Goal: Transaction & Acquisition: Purchase product/service

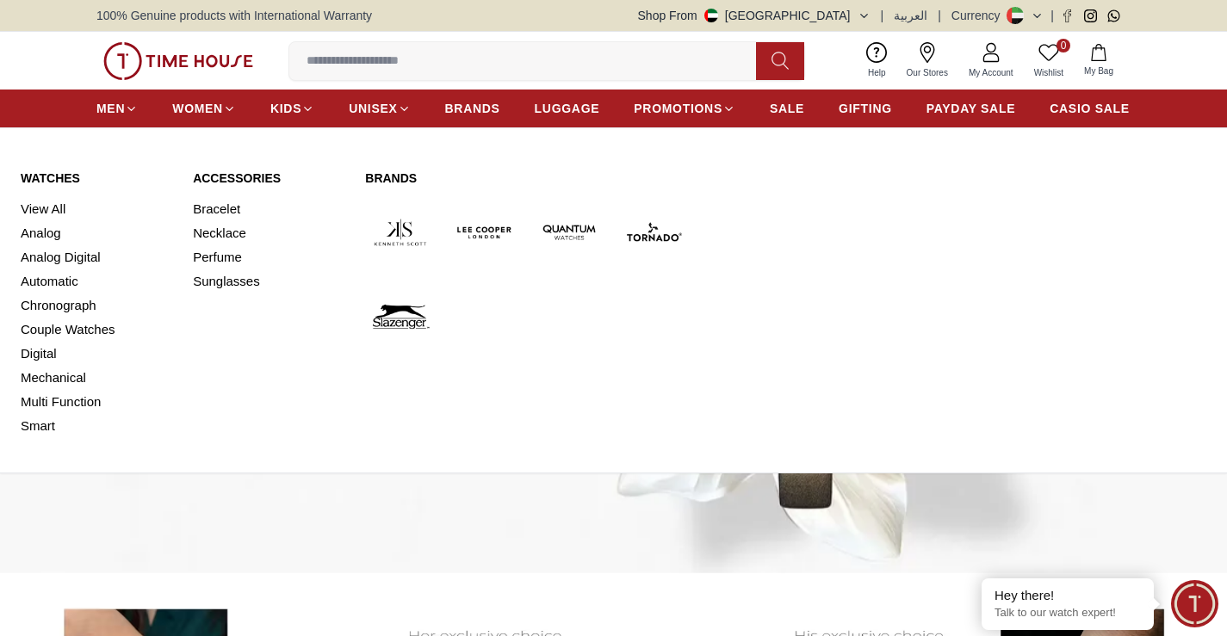
click at [47, 179] on link "Watches" at bounding box center [97, 178] width 152 height 17
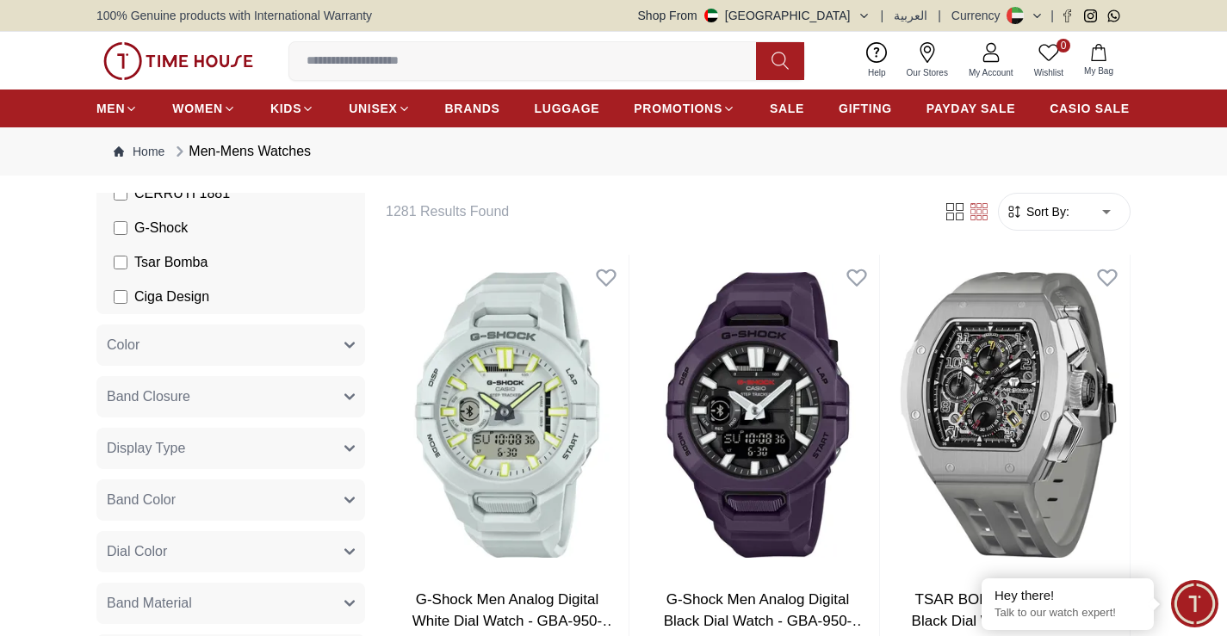
scroll to position [603, 0]
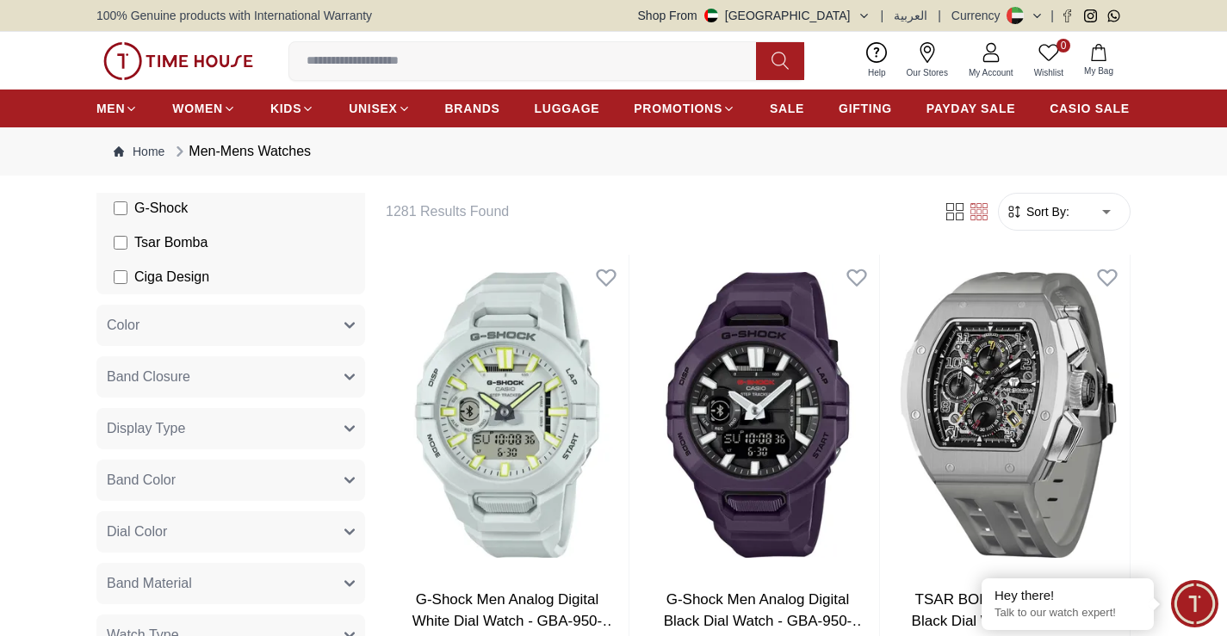
click at [266, 372] on button "Band Closure" at bounding box center [230, 377] width 269 height 41
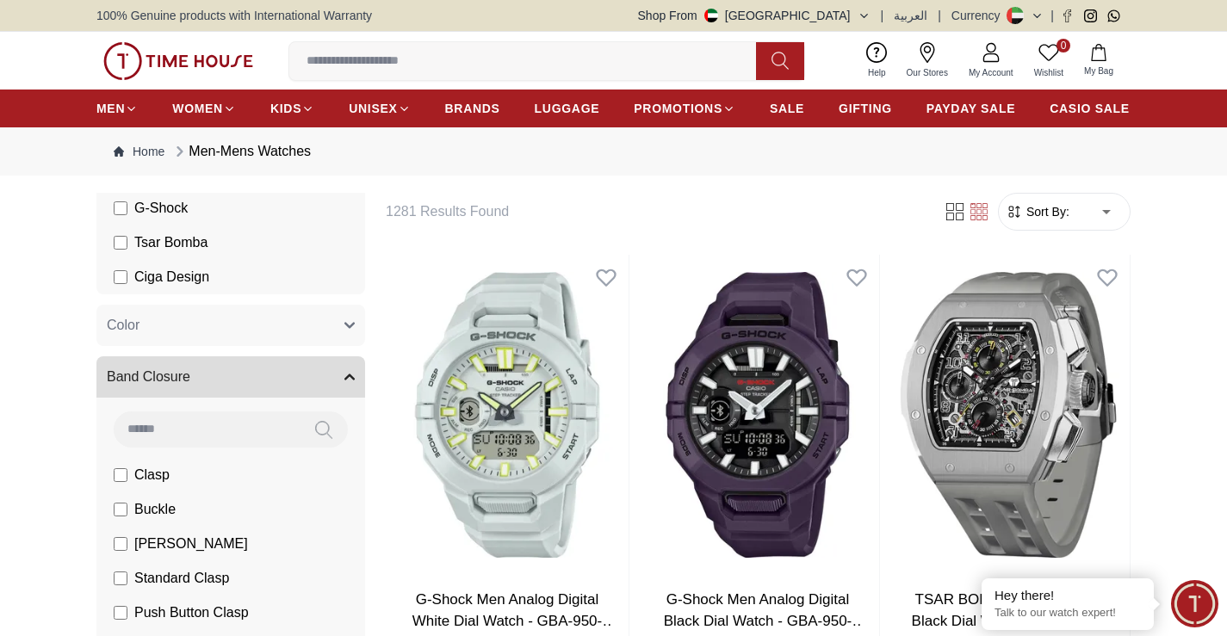
click at [266, 372] on button "Band Closure" at bounding box center [230, 377] width 269 height 41
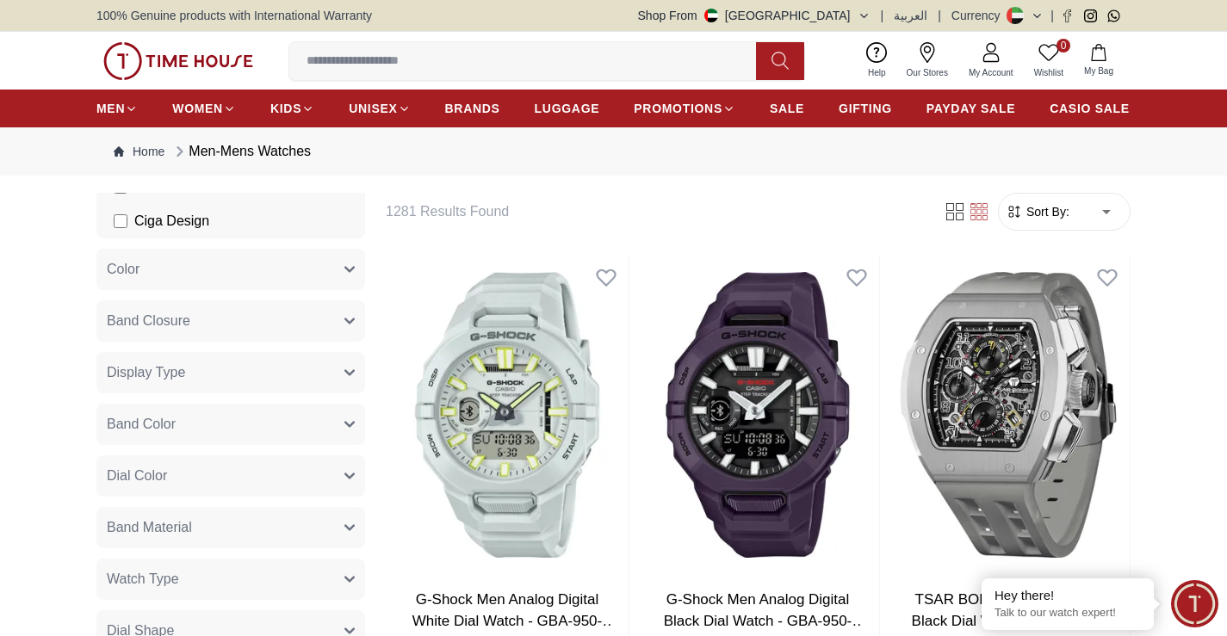
scroll to position [689, 0]
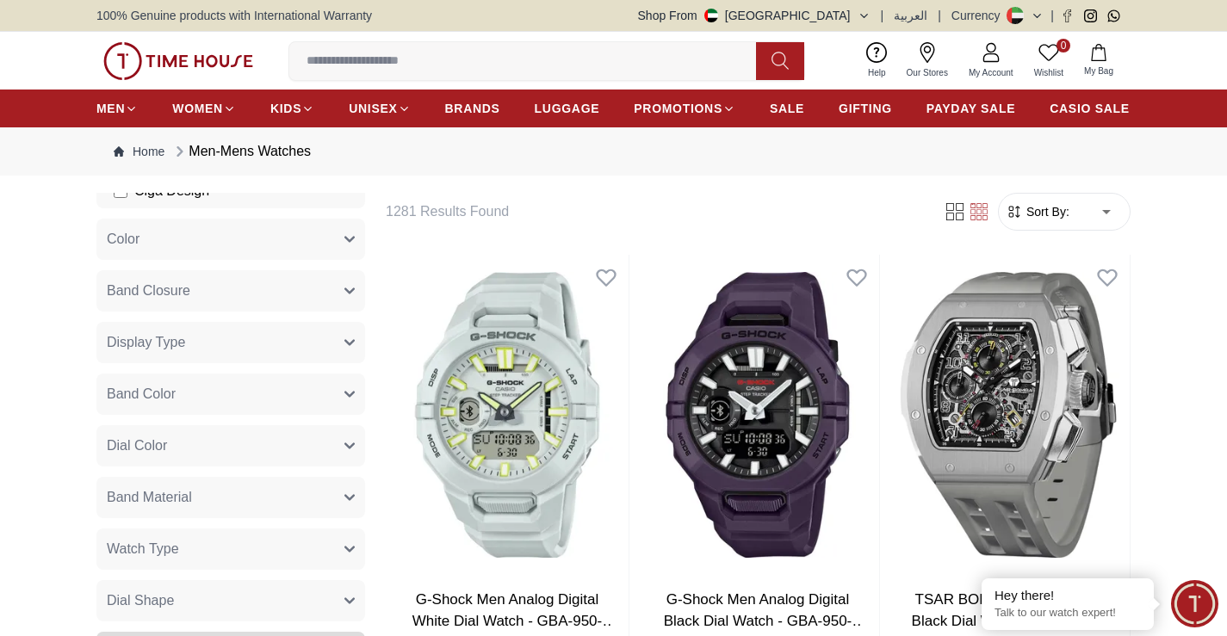
click at [208, 499] on button "Band Material" at bounding box center [230, 497] width 269 height 41
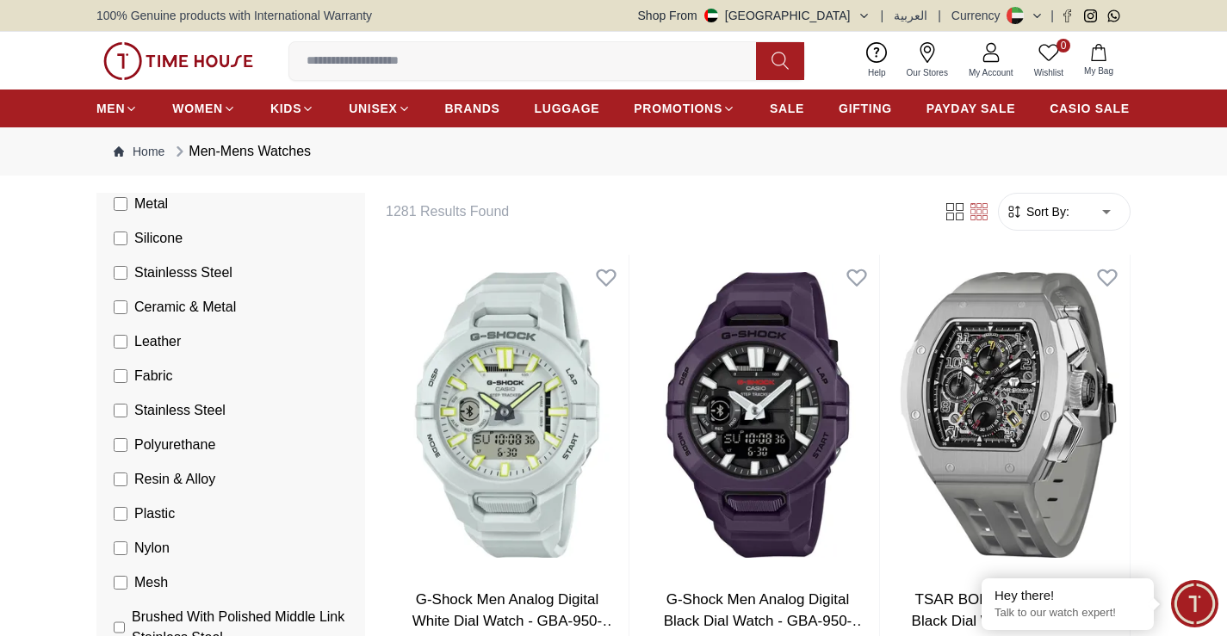
scroll to position [1120, 0]
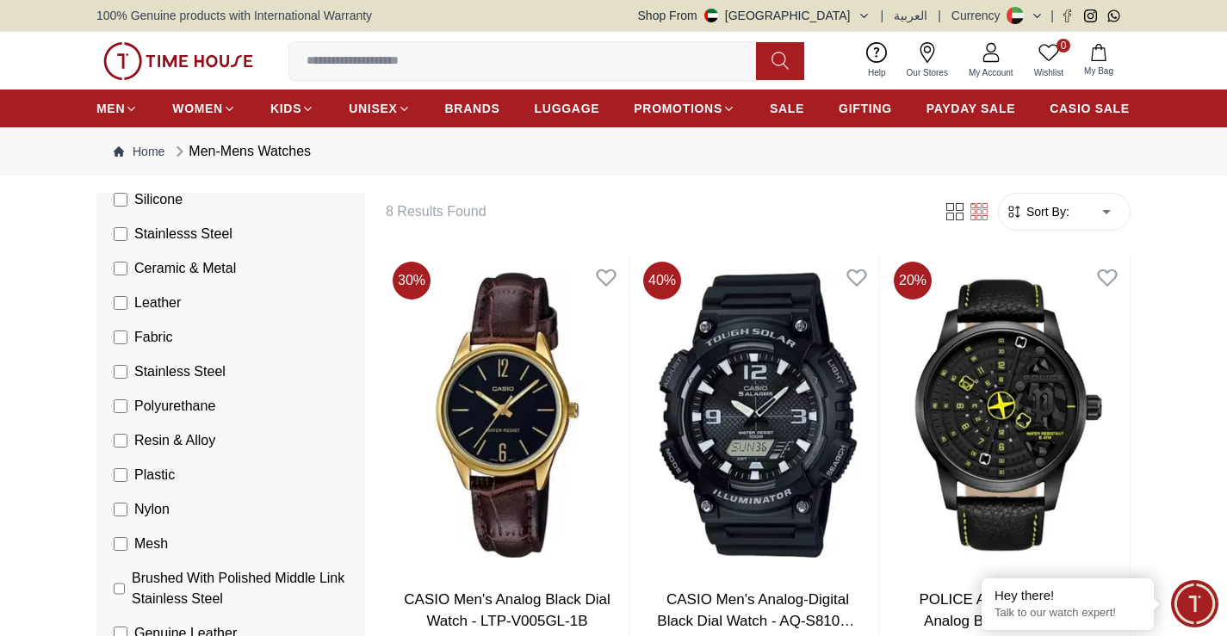
scroll to position [792, 0]
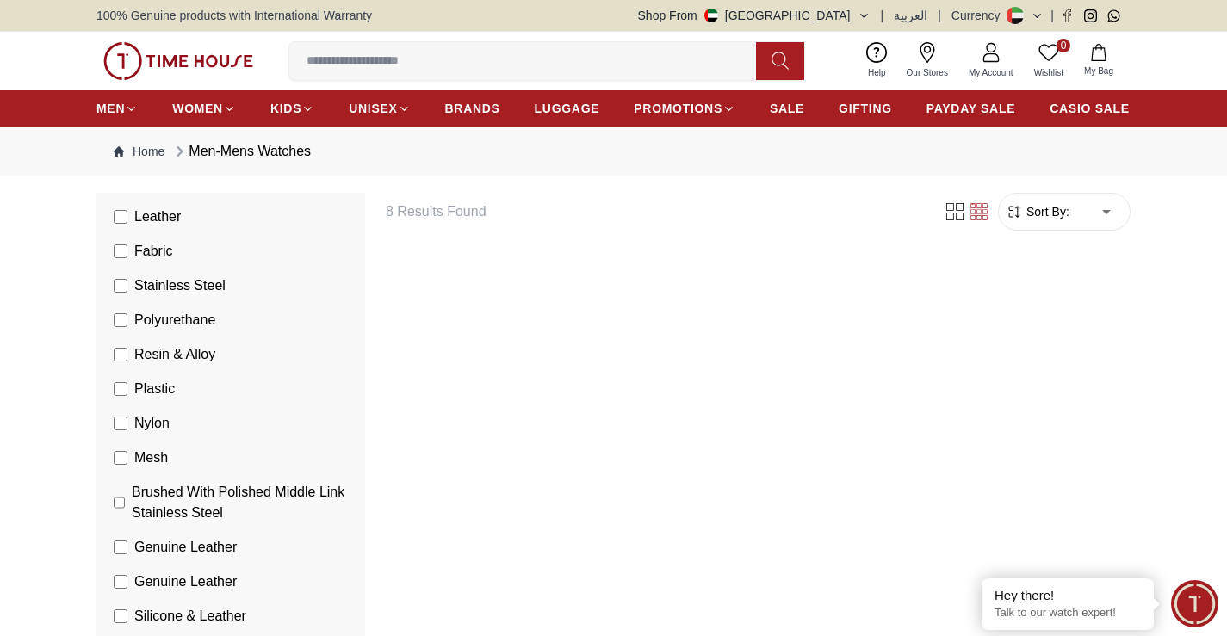
scroll to position [723, 0]
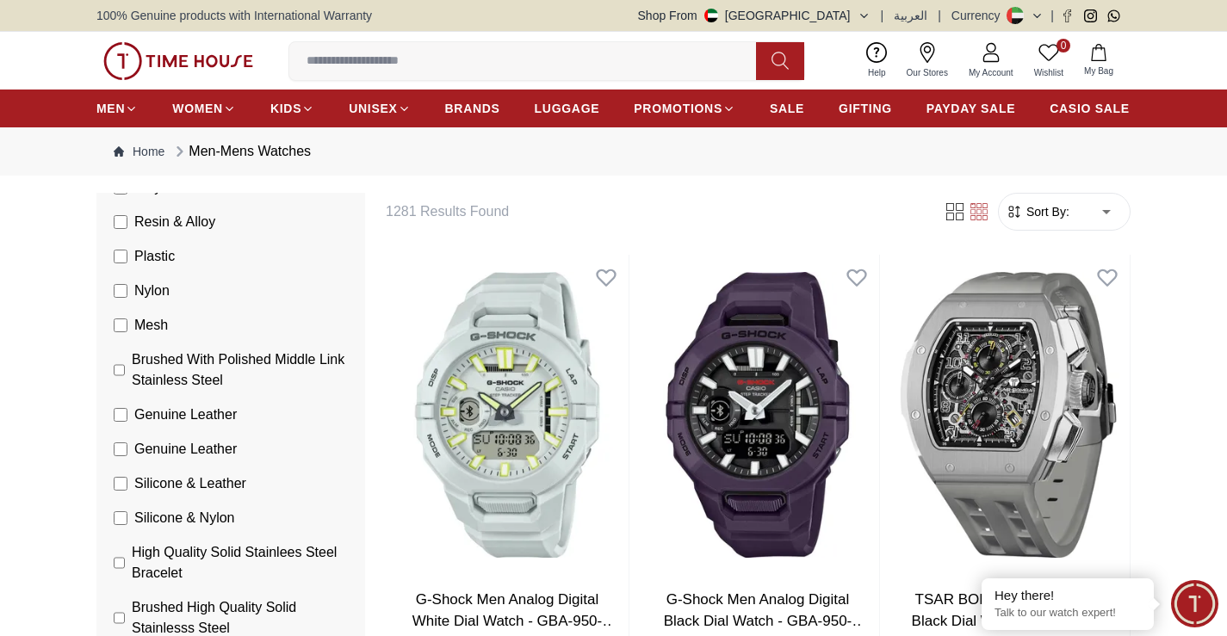
scroll to position [1378, 0]
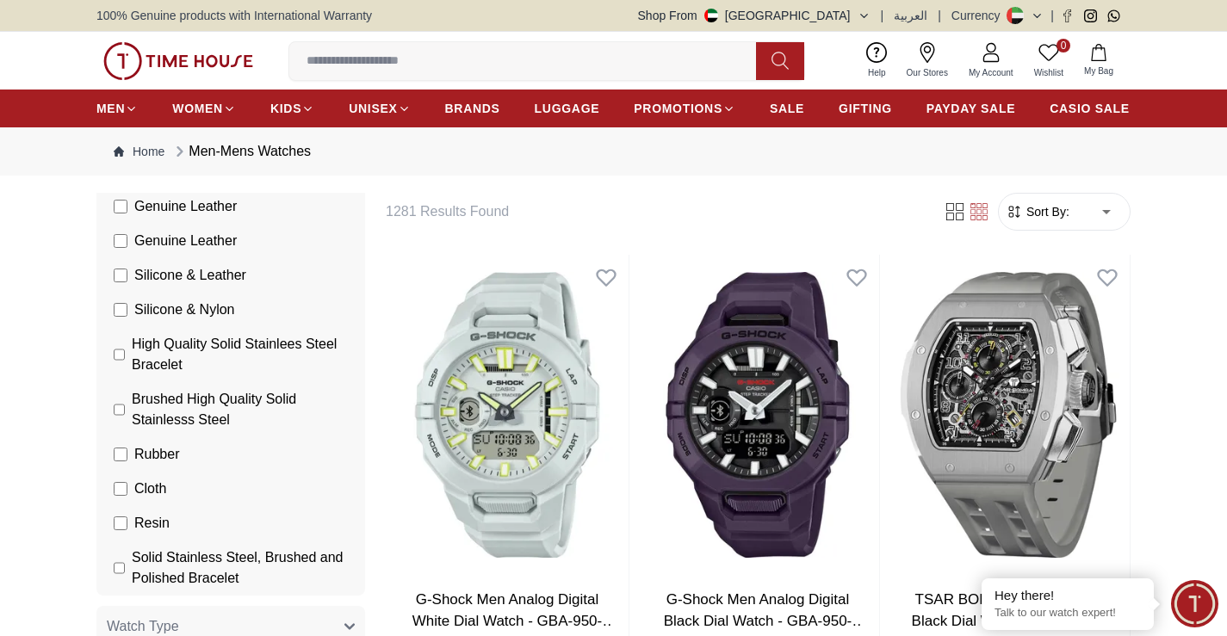
scroll to position [1550, 0]
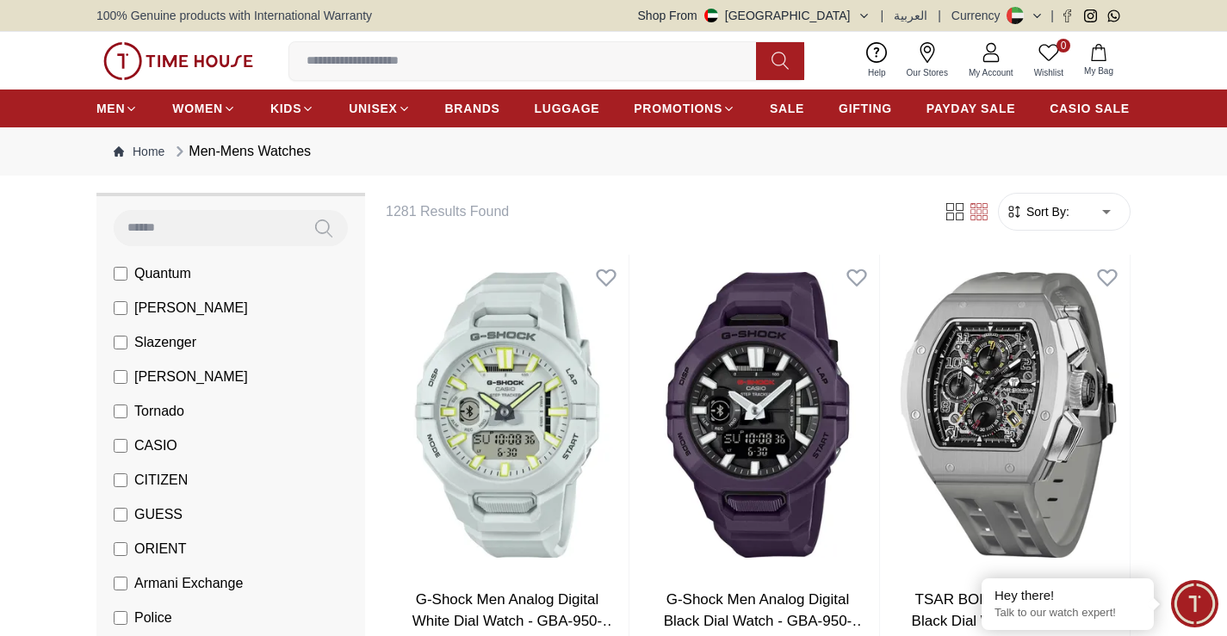
scroll to position [86, 0]
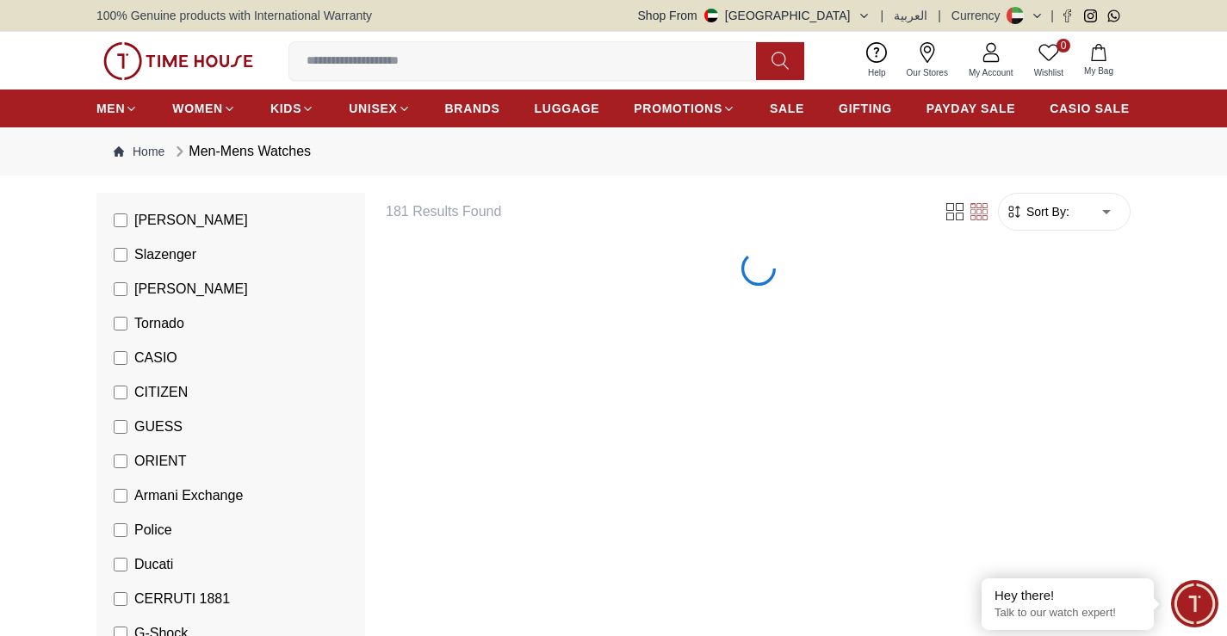
scroll to position [258, 0]
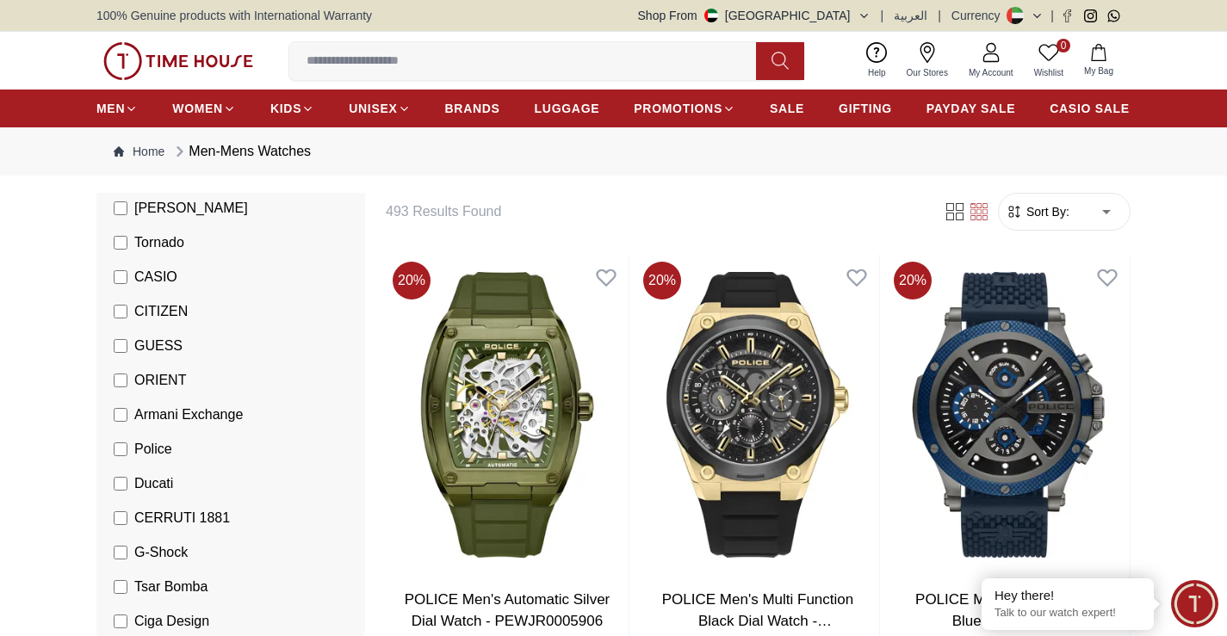
scroll to position [431, 0]
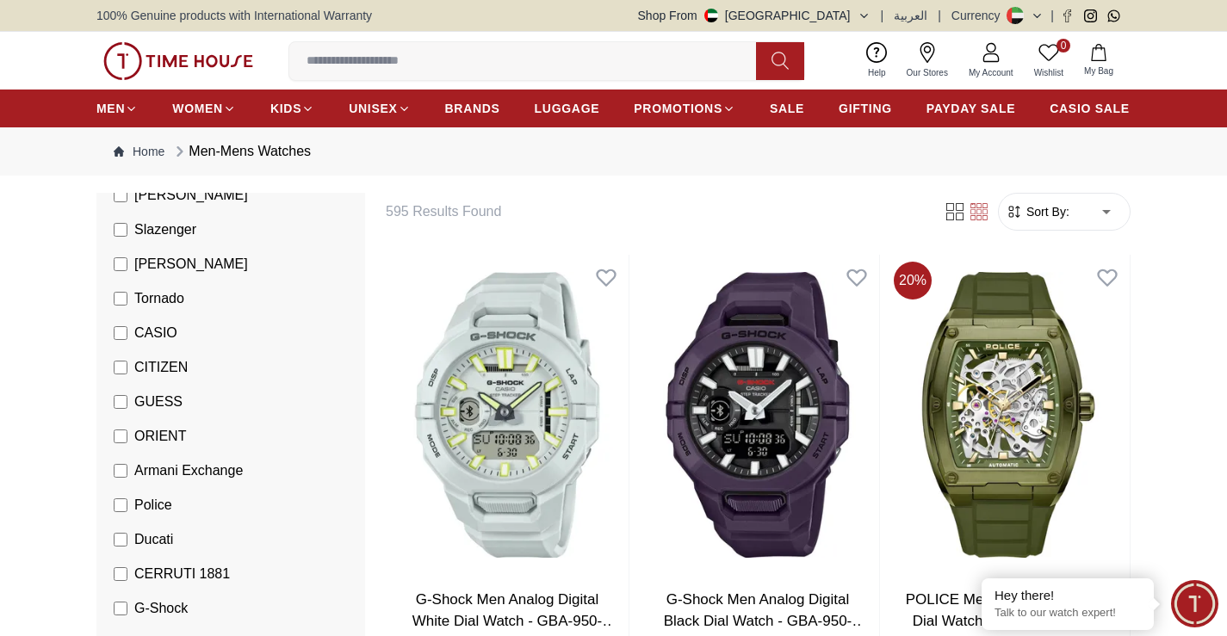
scroll to position [172, 0]
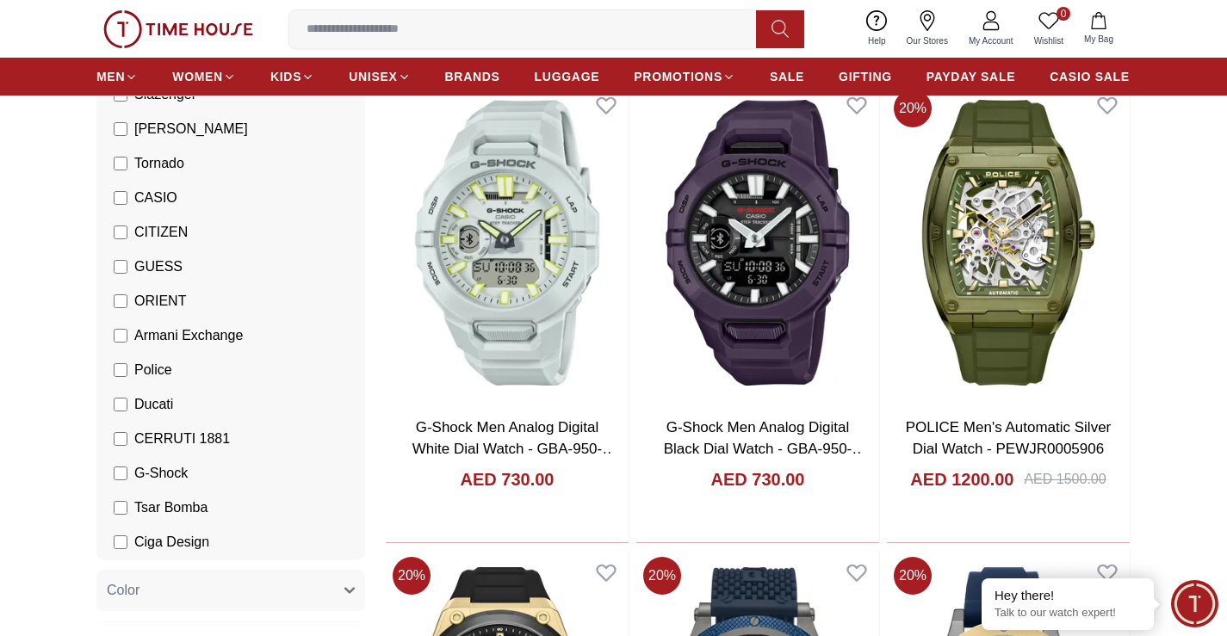
scroll to position [344, 0]
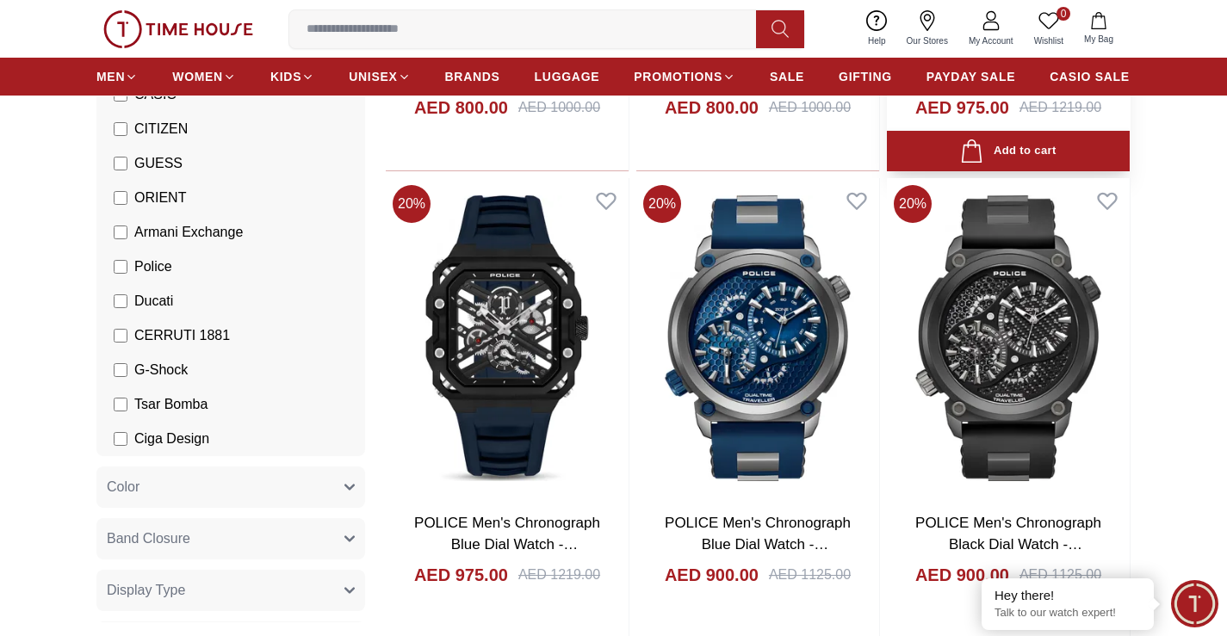
scroll to position [2497, 0]
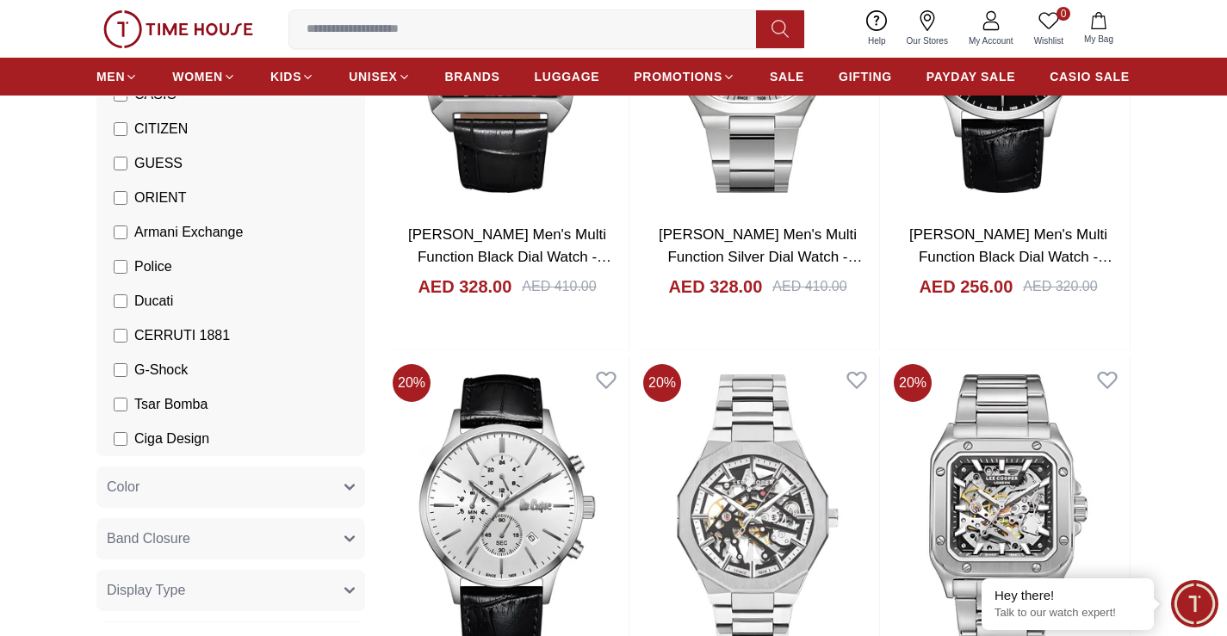
scroll to position [5512, 0]
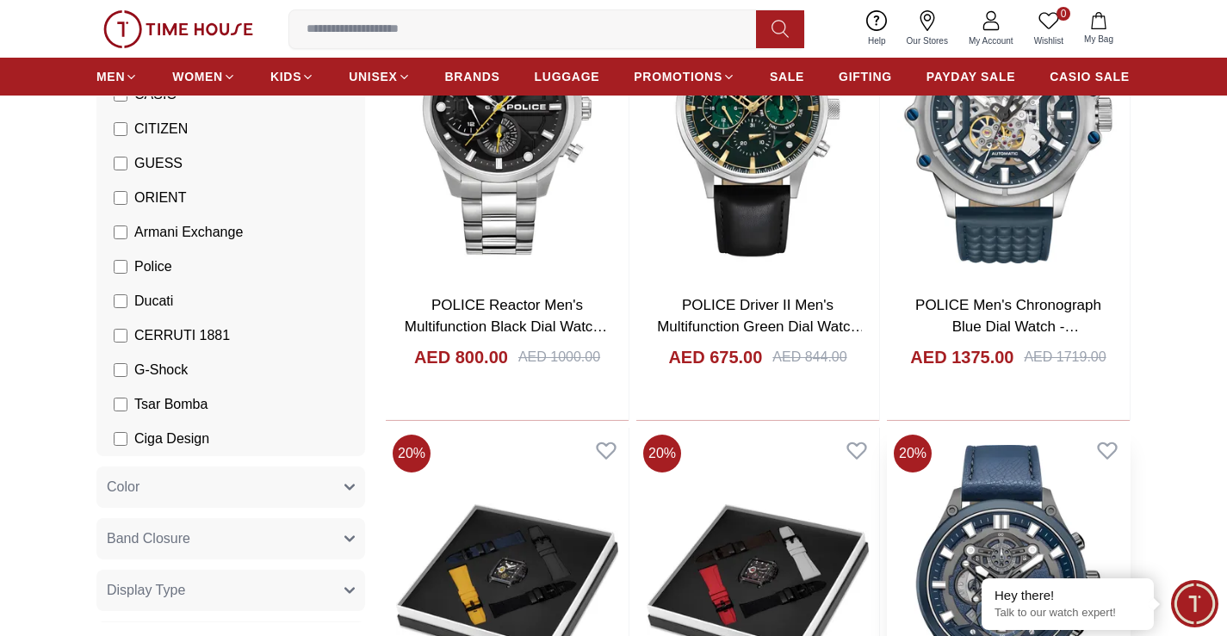
scroll to position [2756, 0]
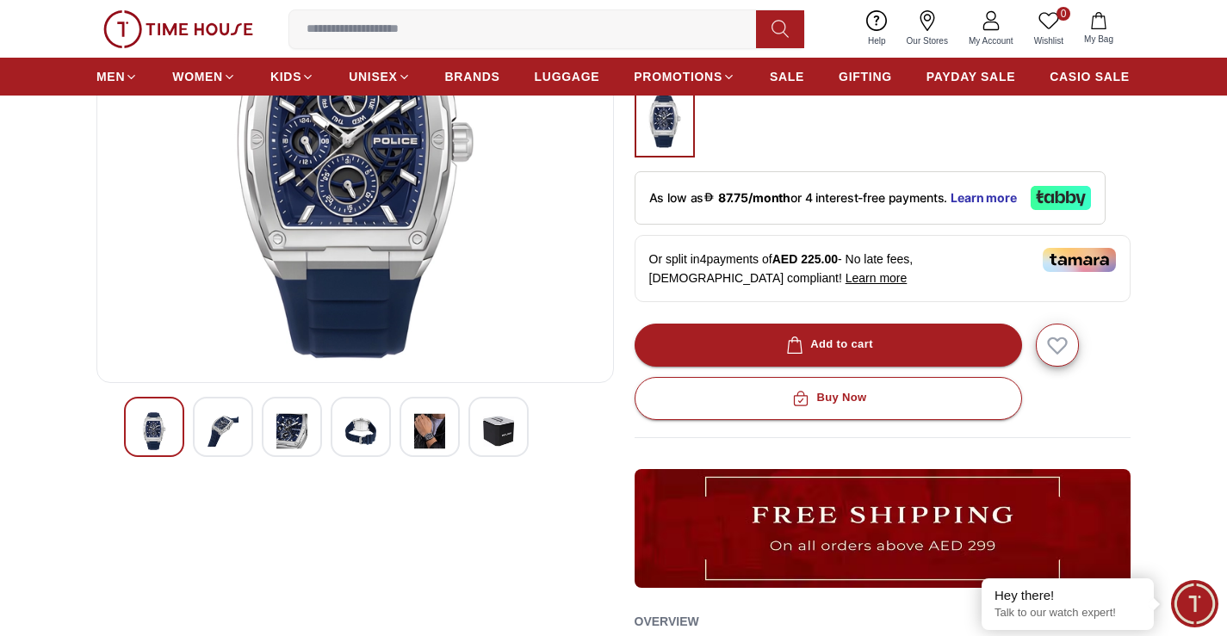
scroll to position [258, 0]
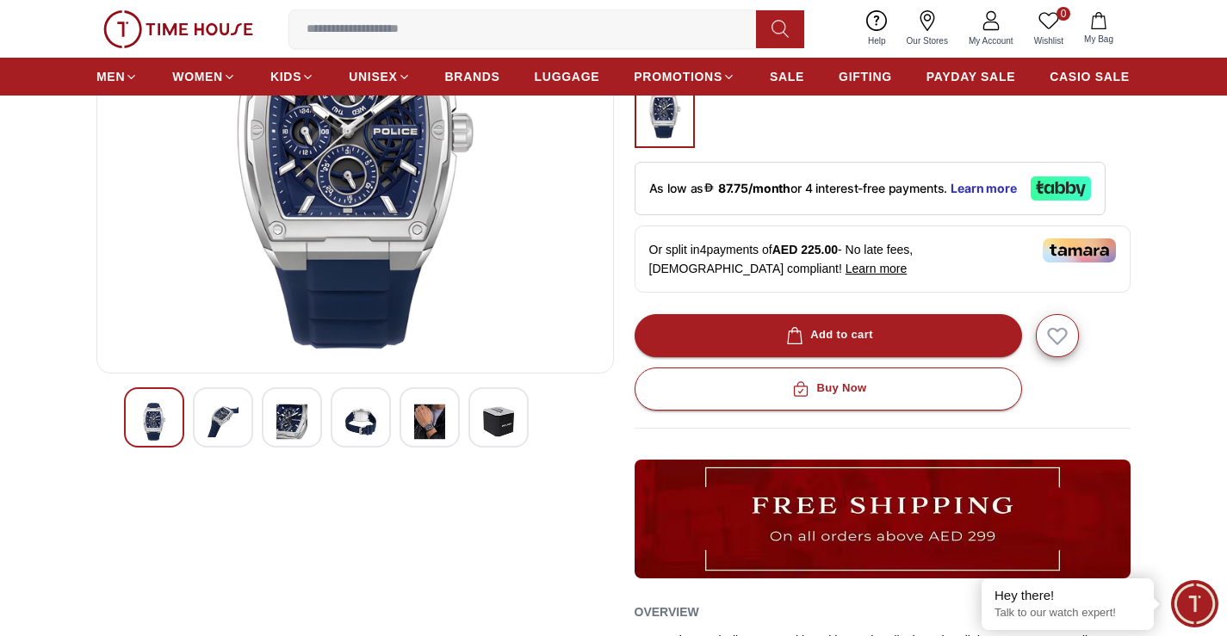
click at [216, 424] on img at bounding box center [223, 422] width 31 height 40
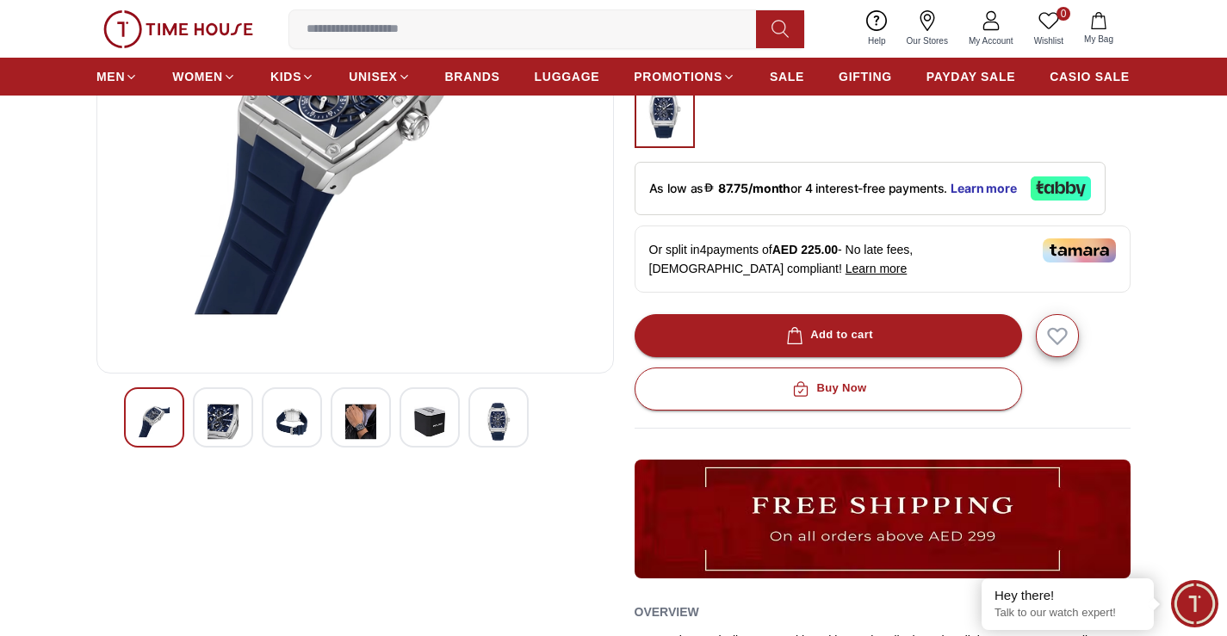
click at [294, 417] on img at bounding box center [291, 422] width 31 height 40
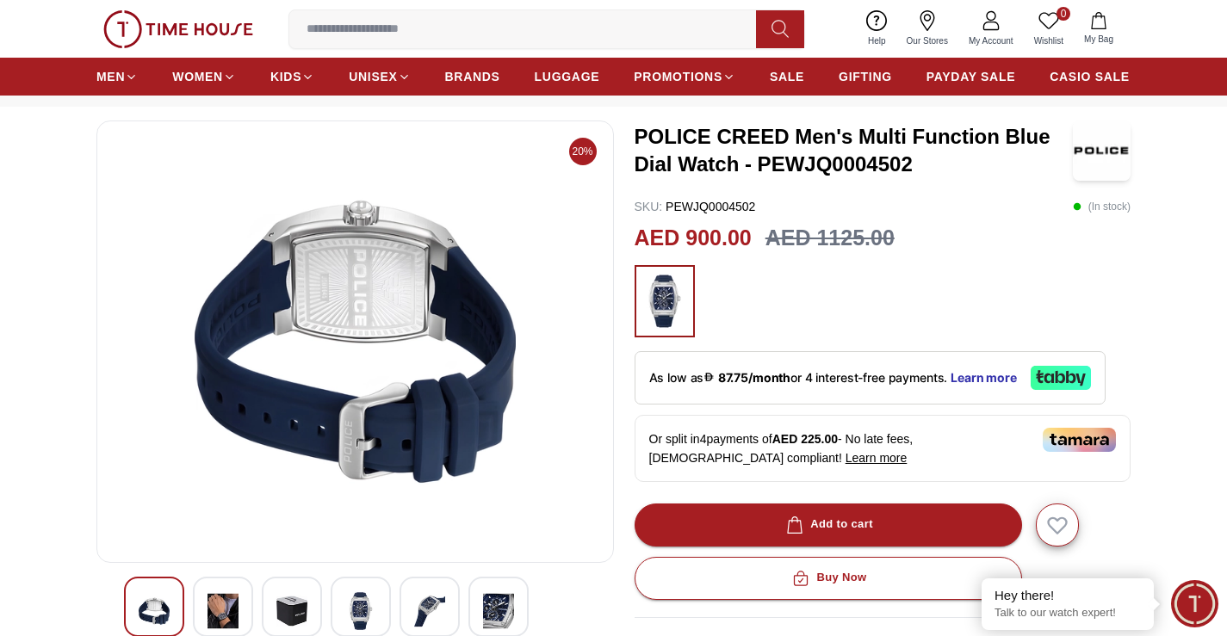
scroll to position [172, 0]
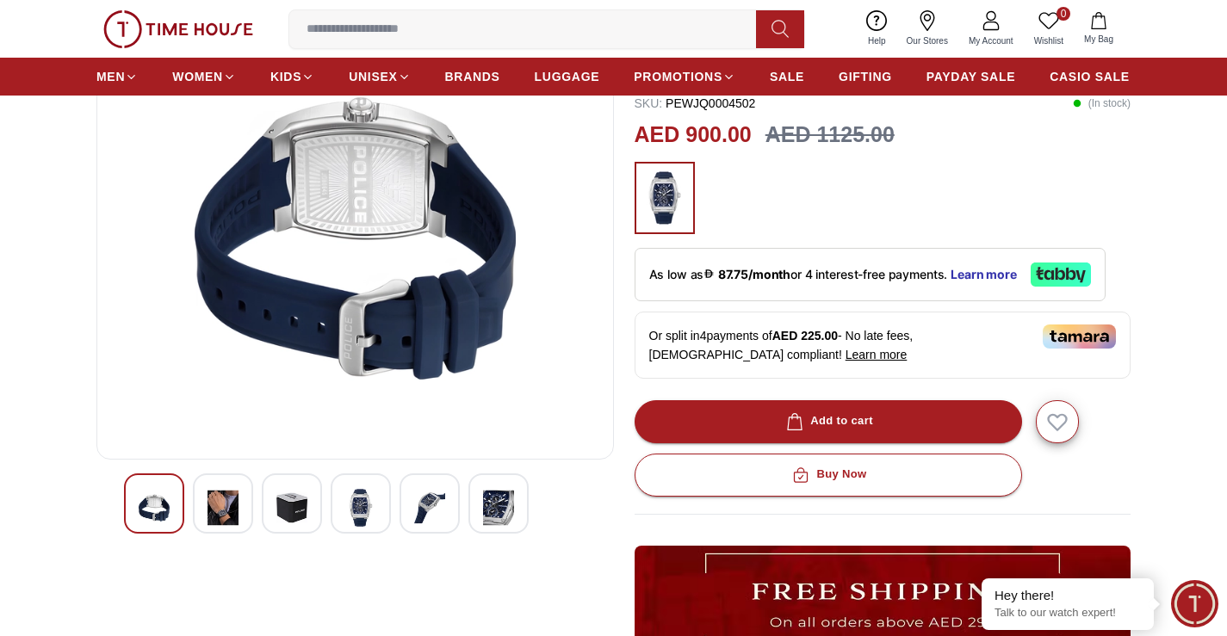
click at [358, 505] on img at bounding box center [360, 508] width 31 height 40
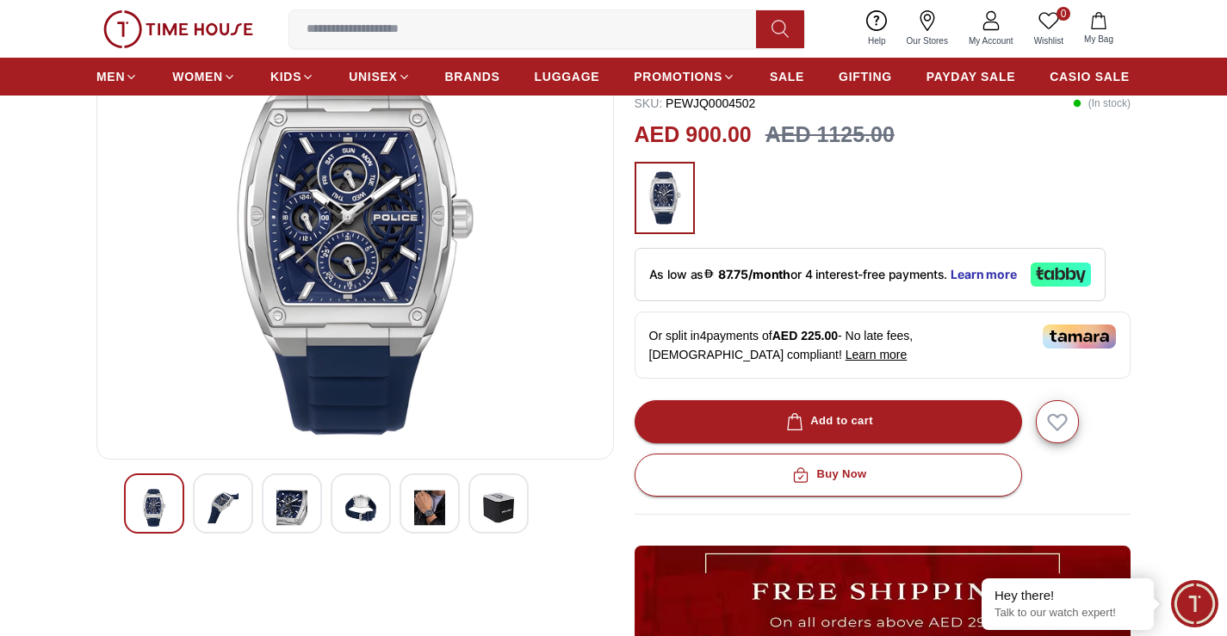
click at [421, 508] on img at bounding box center [429, 508] width 31 height 40
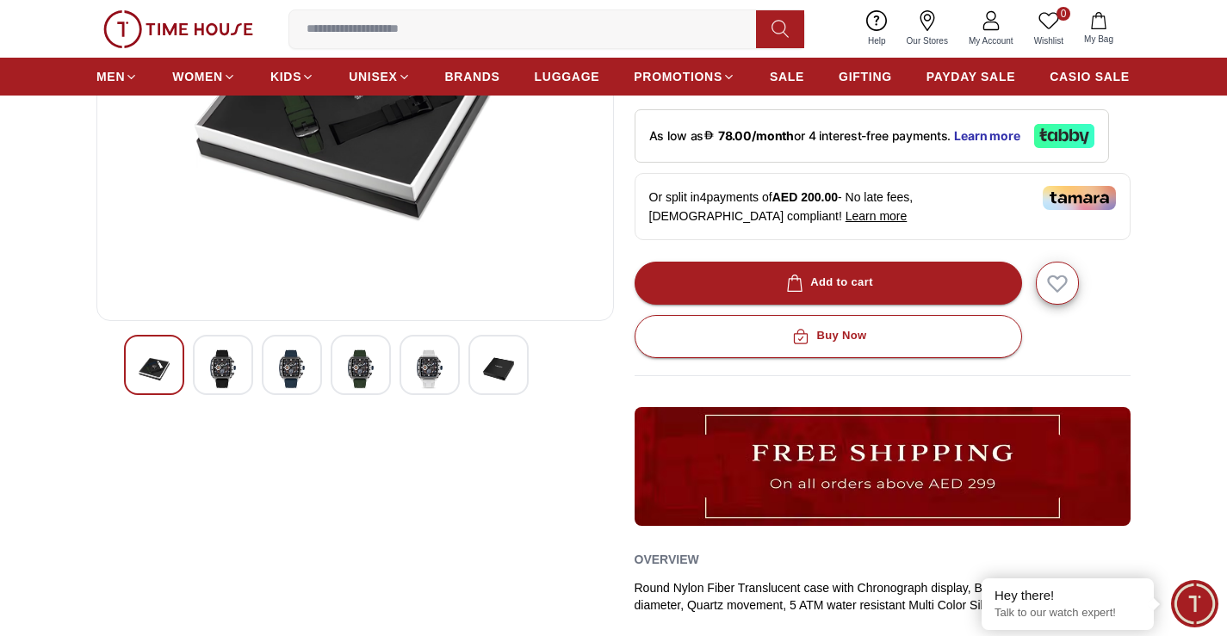
scroll to position [344, 0]
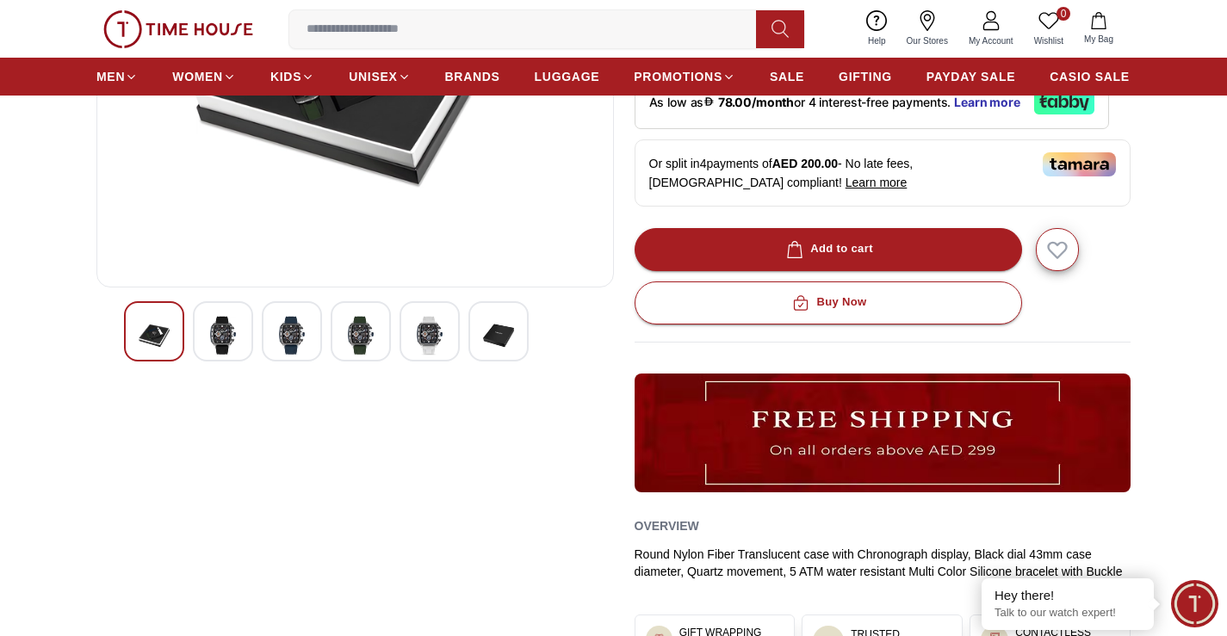
click at [237, 332] on img at bounding box center [223, 336] width 31 height 40
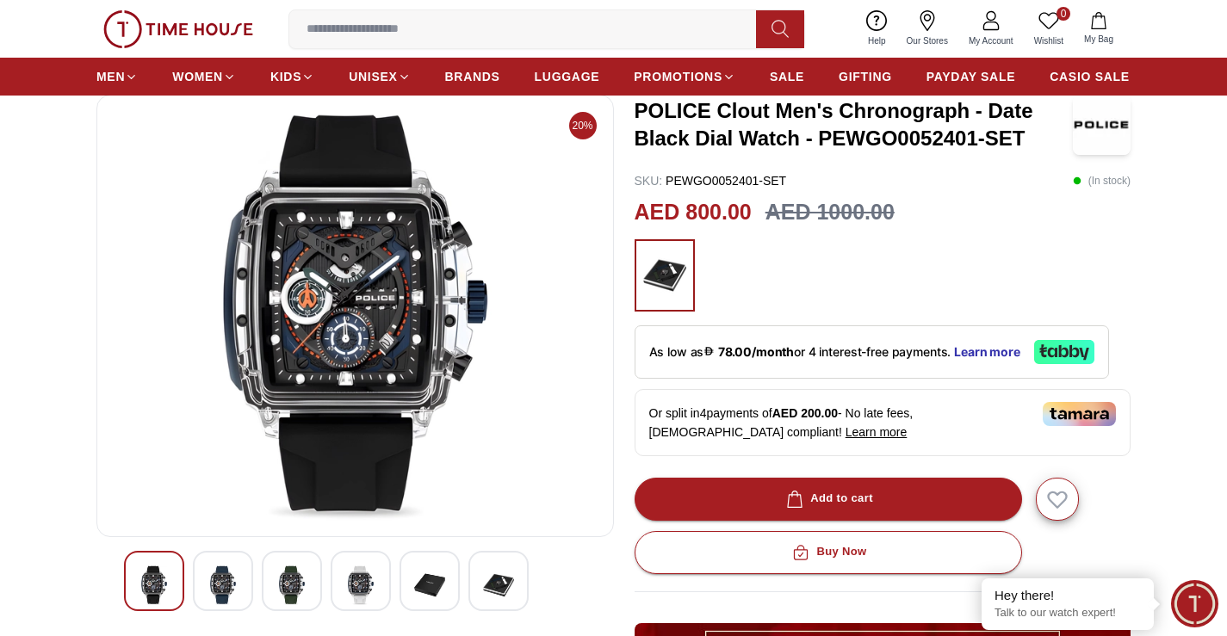
scroll to position [86, 0]
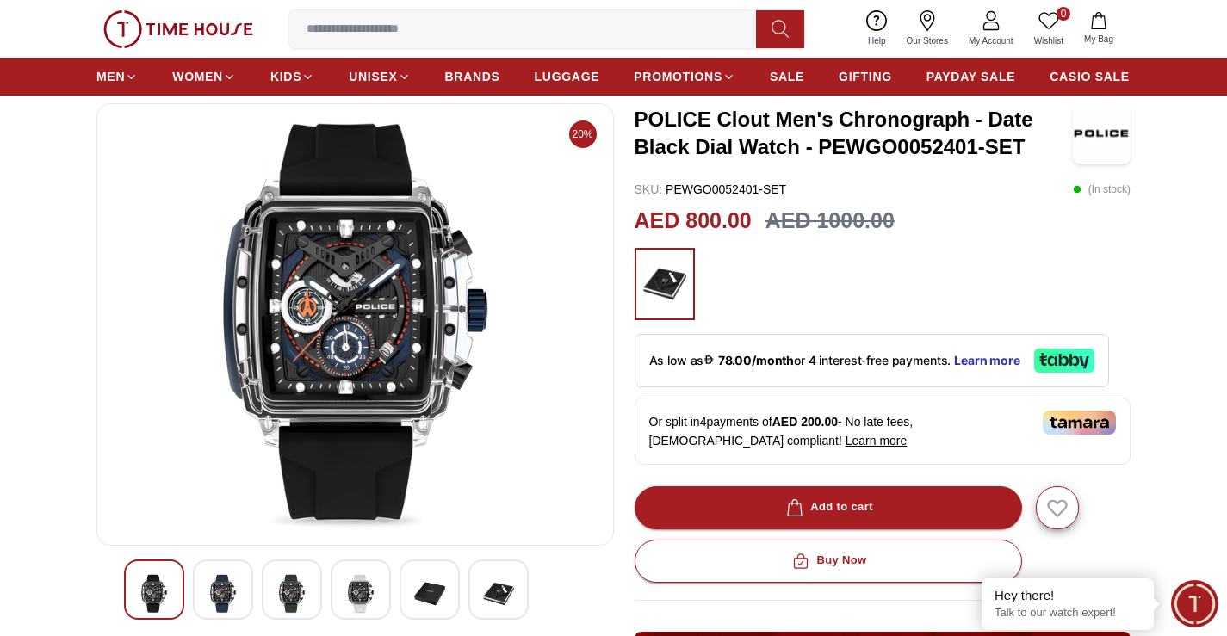
click at [297, 319] on img at bounding box center [355, 324] width 488 height 413
click at [228, 596] on img at bounding box center [223, 594] width 31 height 40
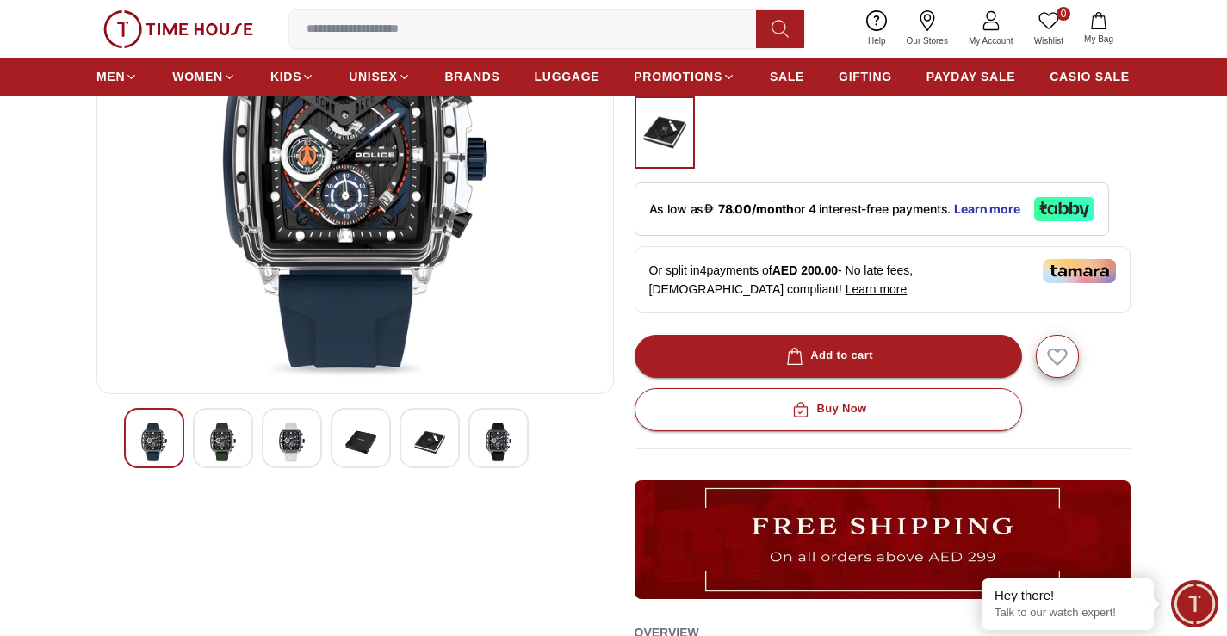
scroll to position [258, 0]
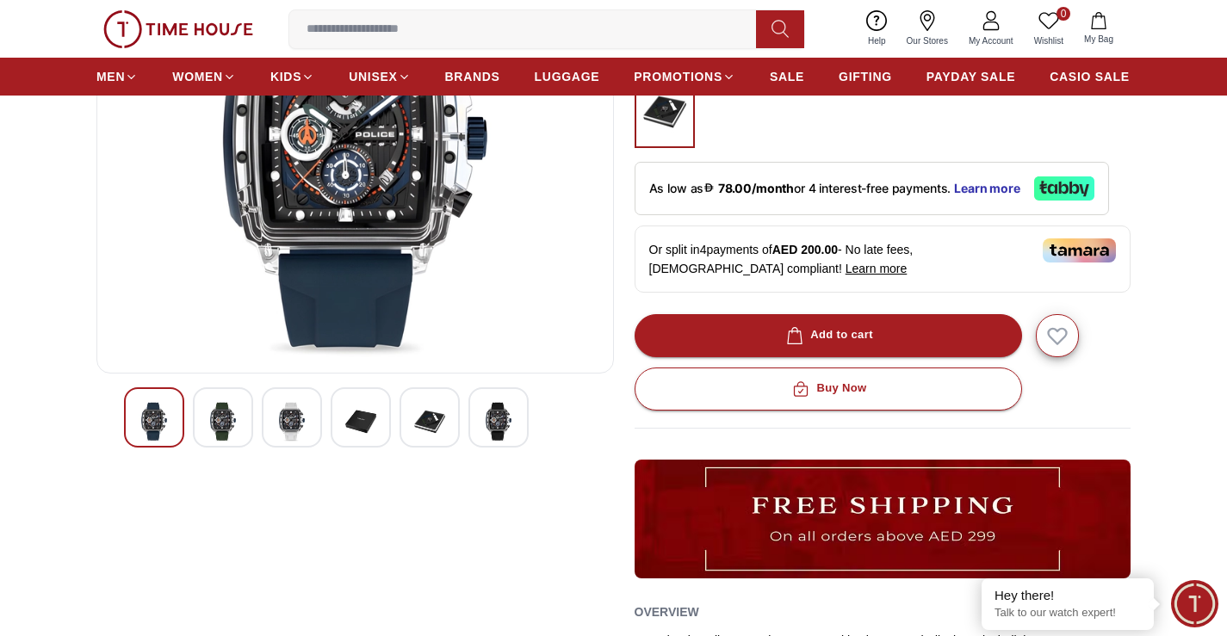
click at [307, 425] on div at bounding box center [292, 418] width 60 height 60
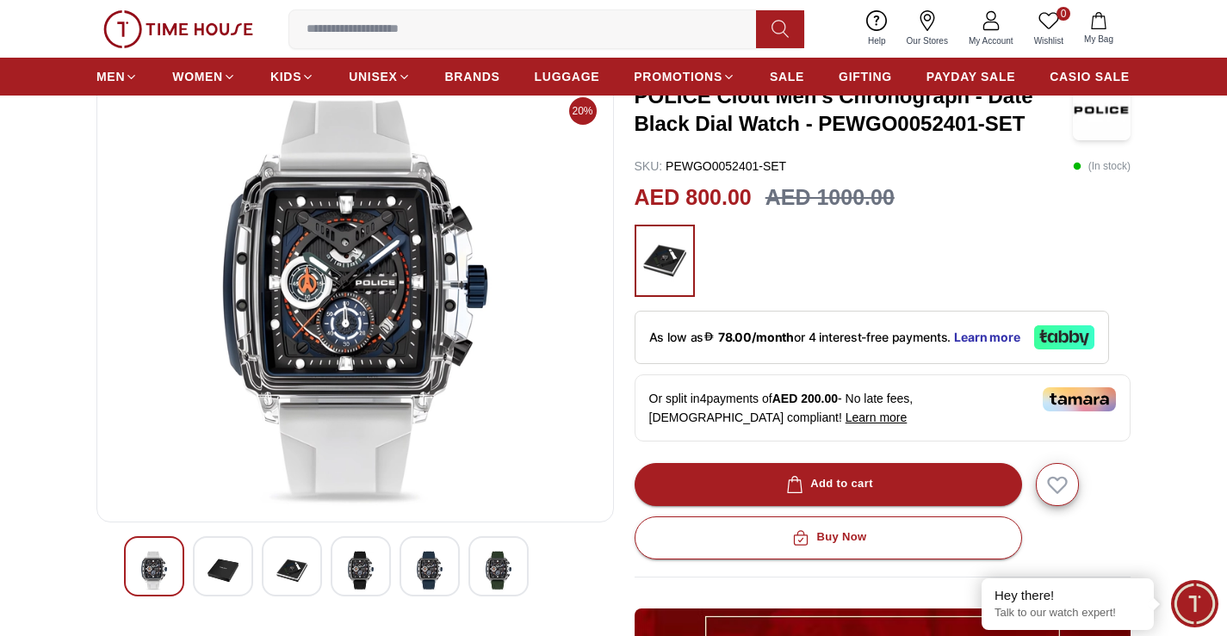
scroll to position [86, 0]
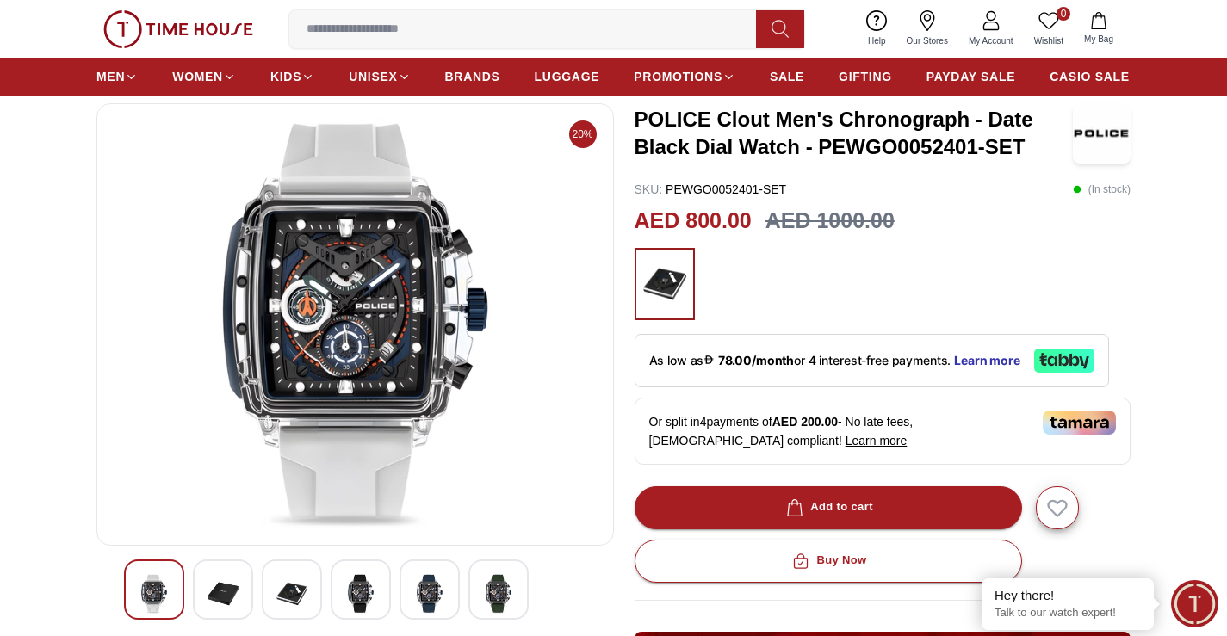
click at [216, 595] on img at bounding box center [223, 594] width 31 height 40
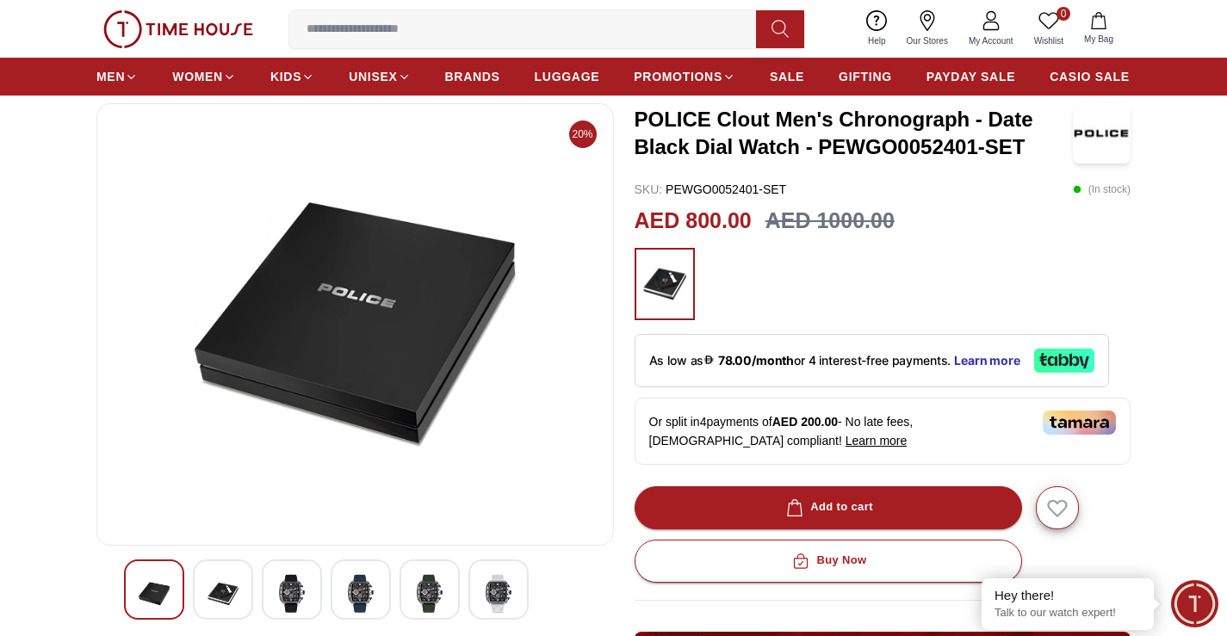
click at [272, 594] on div at bounding box center [292, 590] width 60 height 60
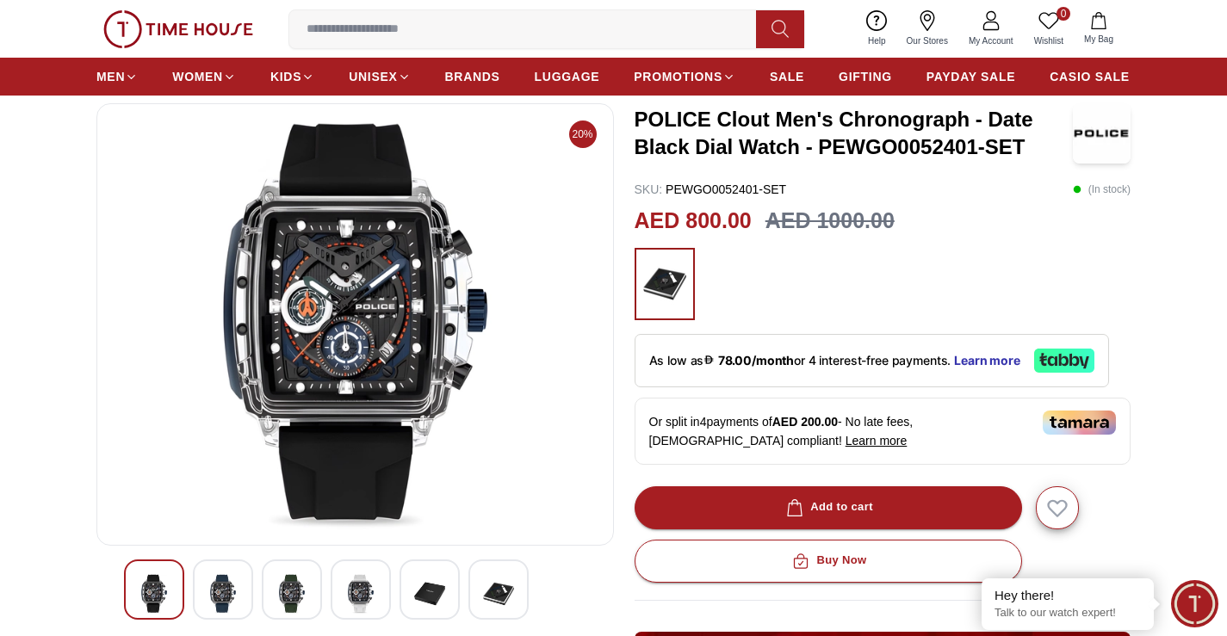
click at [326, 591] on div at bounding box center [355, 590] width 462 height 60
click at [359, 588] on img at bounding box center [360, 594] width 31 height 40
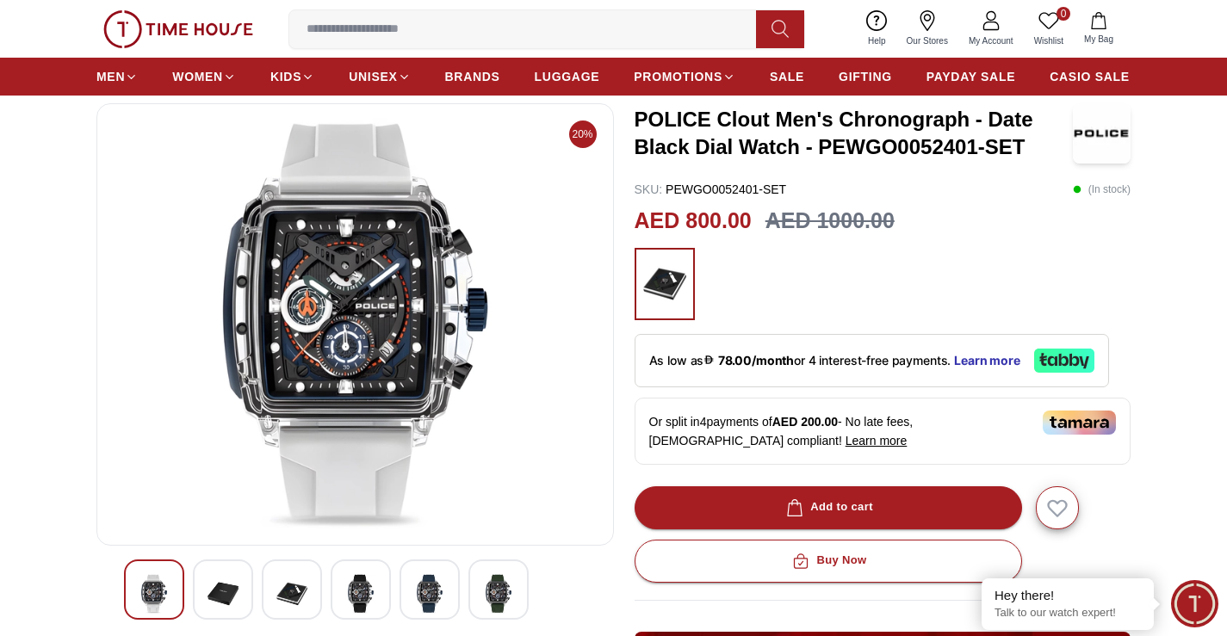
click at [406, 591] on div at bounding box center [430, 590] width 60 height 60
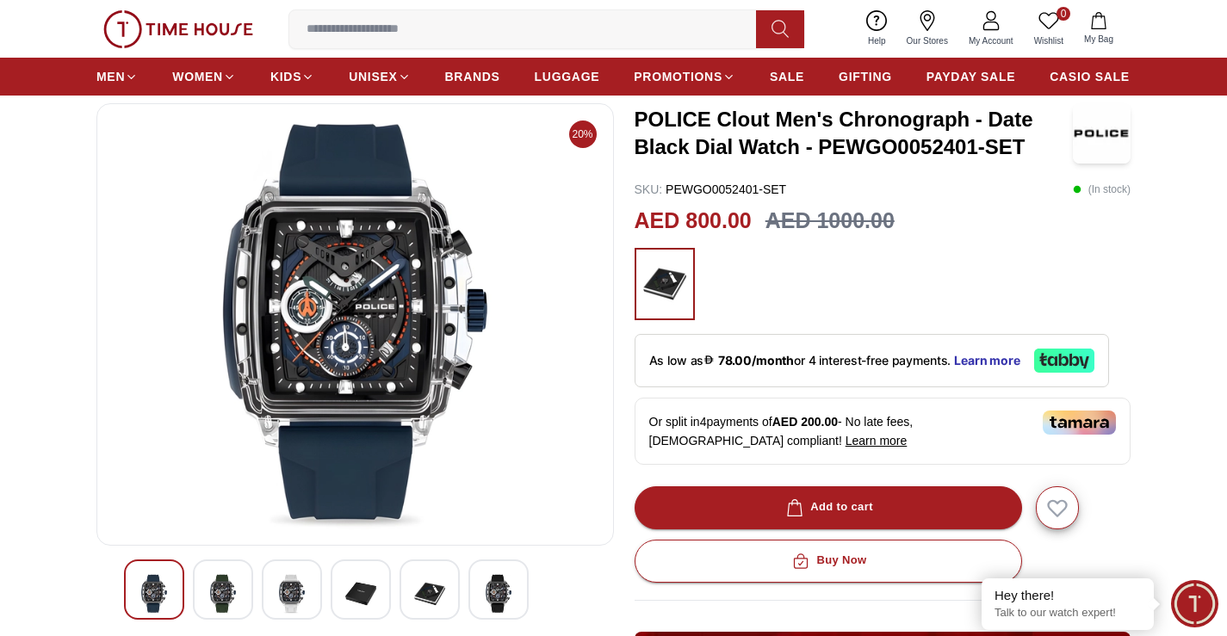
click at [491, 591] on img at bounding box center [498, 594] width 31 height 40
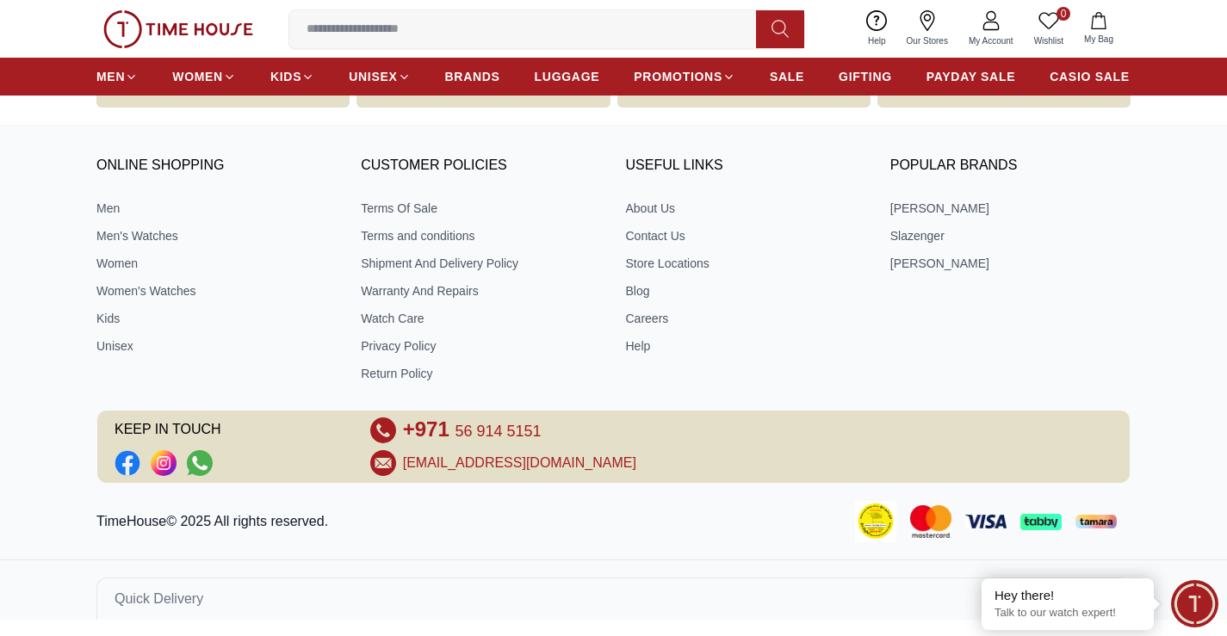
scroll to position [2430, 0]
